Goal: Complete application form

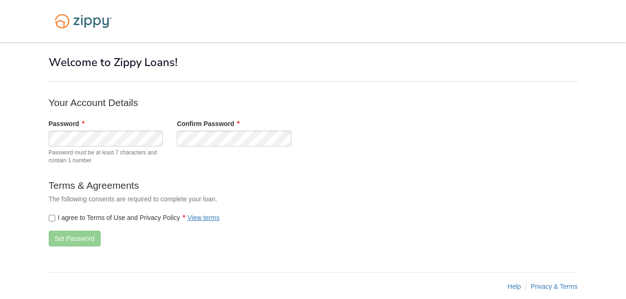
click at [55, 224] on div "I agree to Terms of Use and Privacy Policy View terms" at bounding box center [234, 217] width 385 height 19
click at [70, 235] on button "Set Password" at bounding box center [75, 238] width 52 height 16
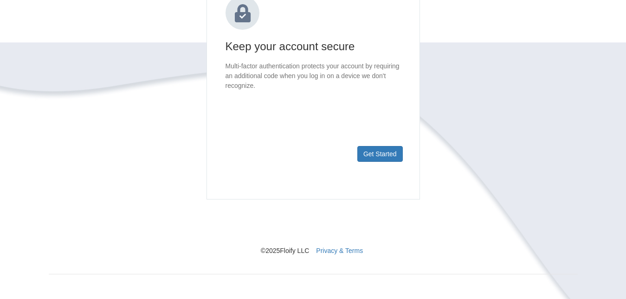
scroll to position [146, 0]
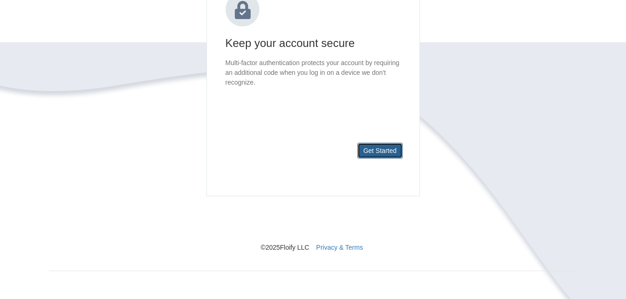
click at [386, 151] on button "Get Started" at bounding box center [381, 151] width 46 height 16
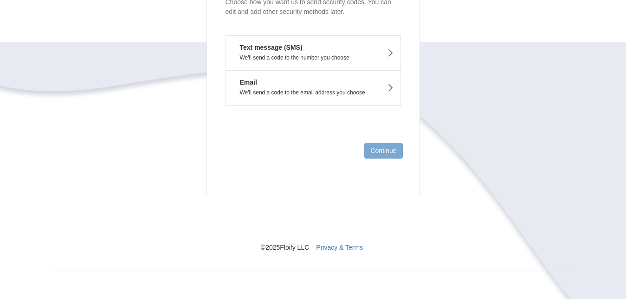
click at [343, 93] on p "We'll send a code to the email address you choose" at bounding box center [313, 92] width 161 height 7
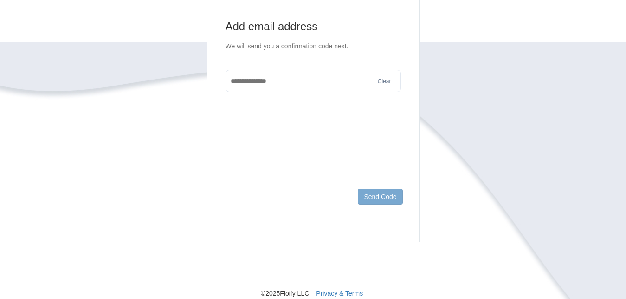
scroll to position [91, 0]
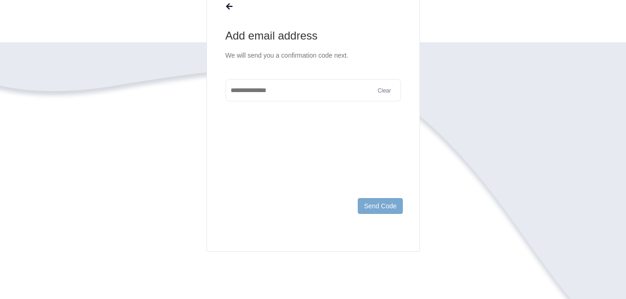
type input "*"
type input "**********"
click at [376, 202] on button "Send Code" at bounding box center [380, 206] width 45 height 16
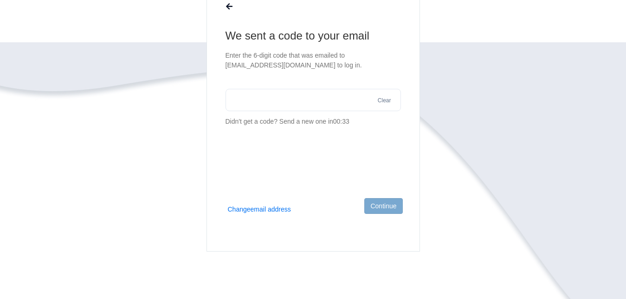
click at [261, 94] on input "text" at bounding box center [314, 100] width 176 height 22
type input "******"
click at [383, 202] on button "Continue" at bounding box center [383, 206] width 38 height 16
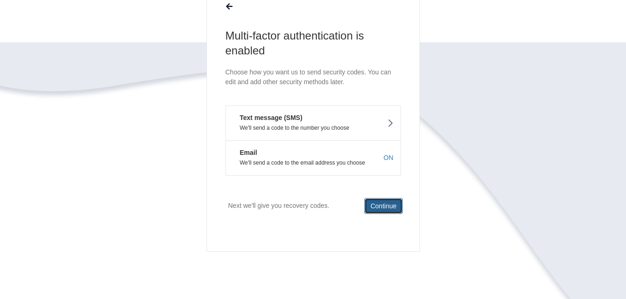
click at [383, 202] on button "Continue" at bounding box center [383, 206] width 38 height 16
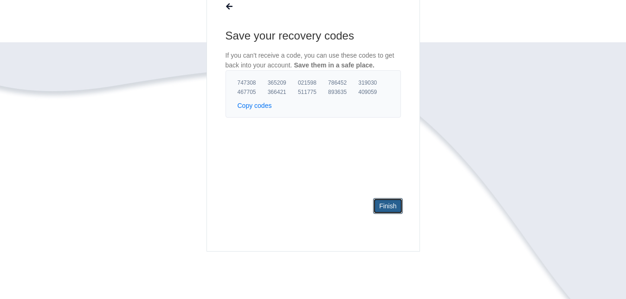
click at [383, 202] on link "Finish" at bounding box center [387, 206] width 29 height 16
